Goal: Navigation & Orientation: Find specific page/section

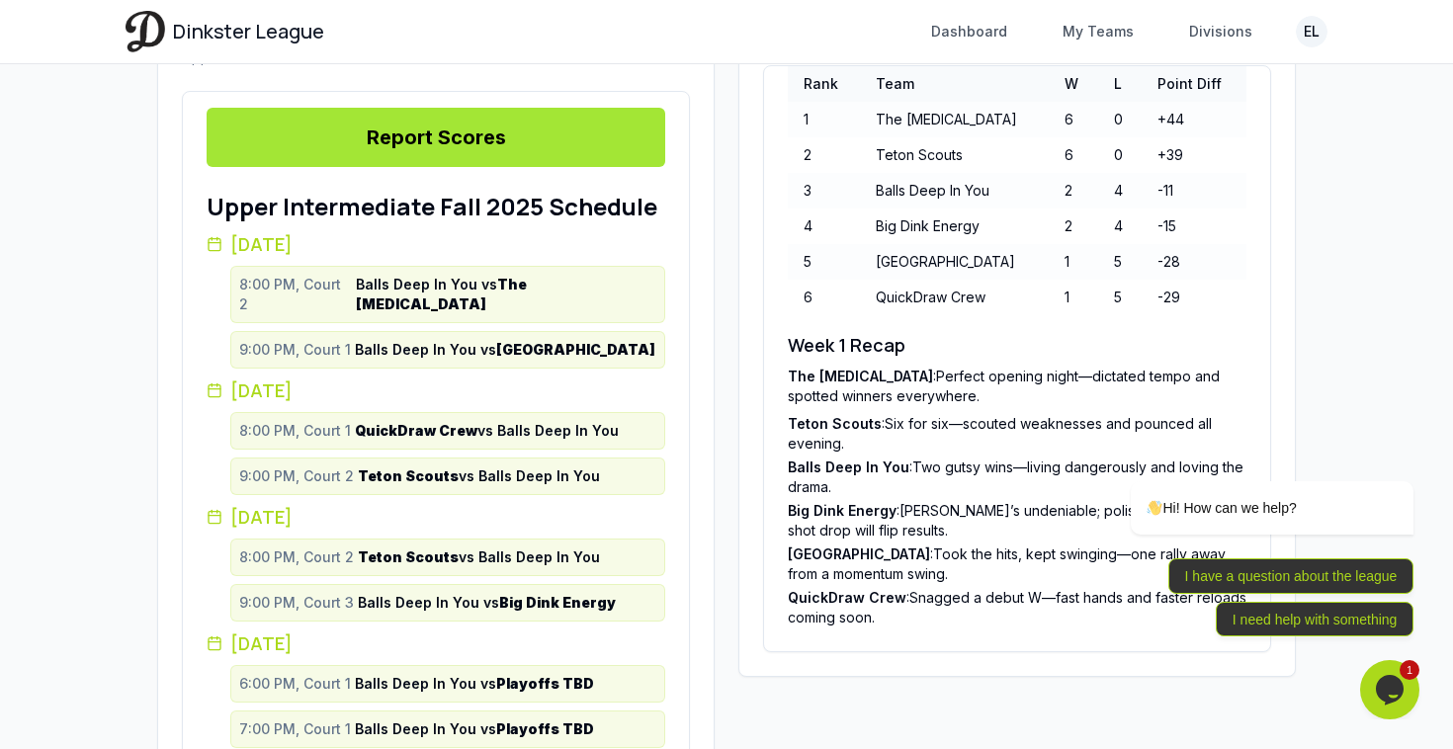
scroll to position [587, 0]
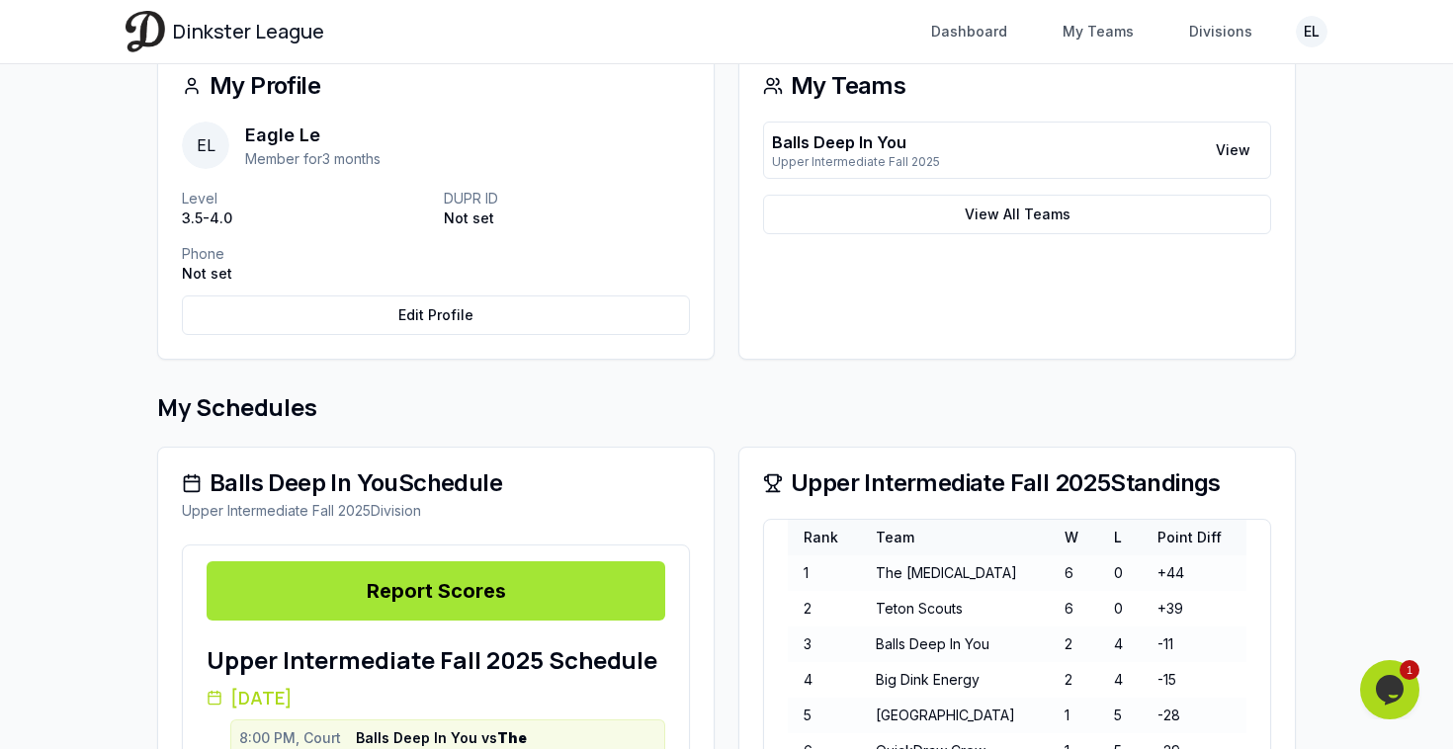
scroll to position [184, 0]
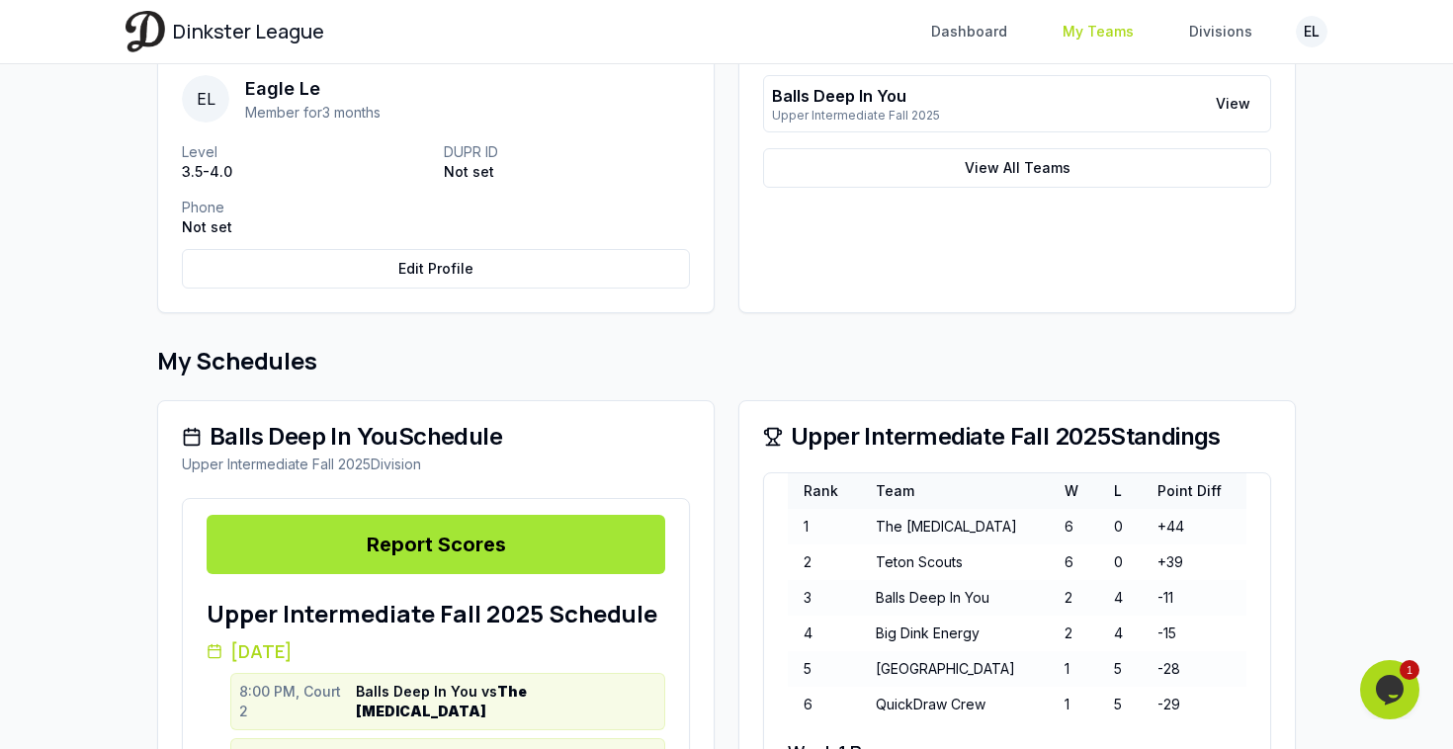
click at [1115, 33] on link "My Teams" at bounding box center [1098, 32] width 95 height 36
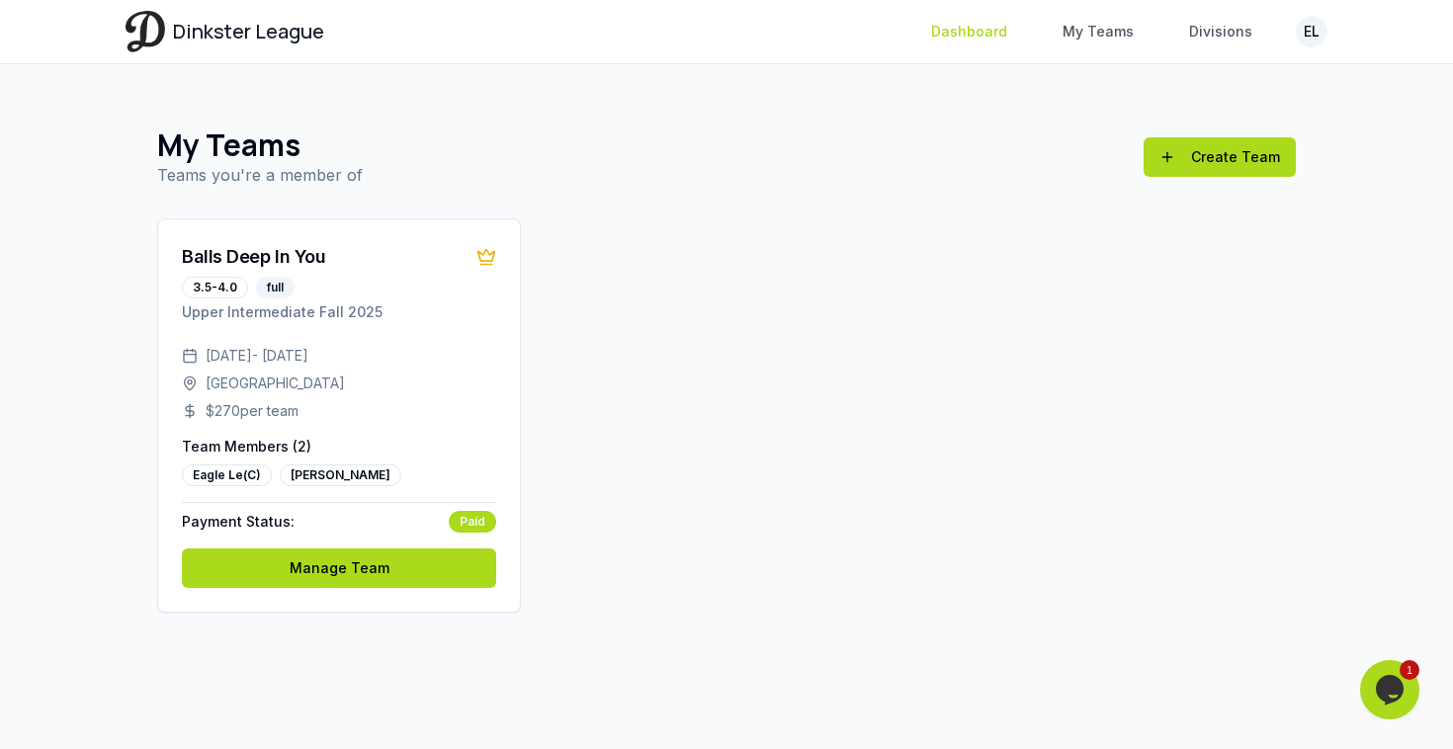
click at [1005, 30] on link "Dashboard" at bounding box center [969, 32] width 100 height 36
